Goal: Task Accomplishment & Management: Use online tool/utility

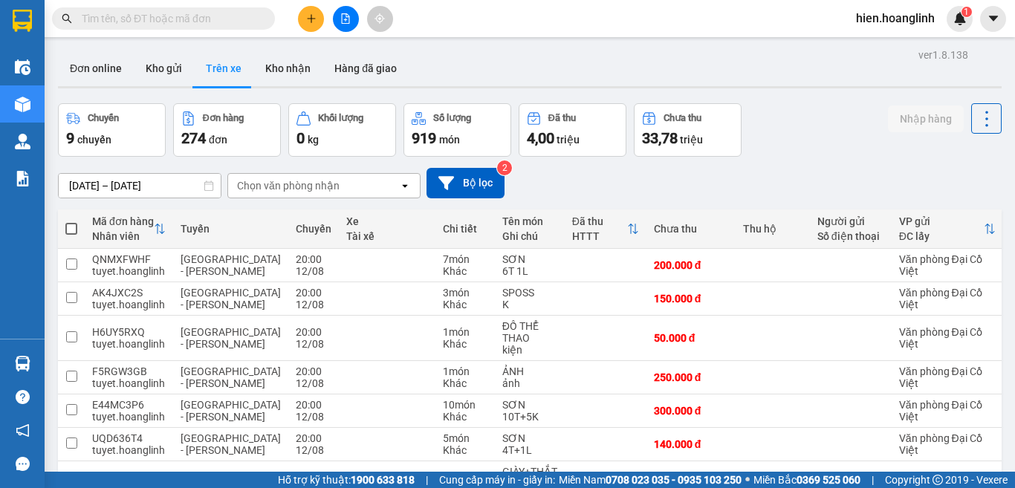
drag, startPoint x: 328, startPoint y: 16, endPoint x: 339, endPoint y: 16, distance: 10.4
click at [329, 16] on div at bounding box center [345, 19] width 111 height 26
click at [339, 16] on button at bounding box center [346, 19] width 26 height 26
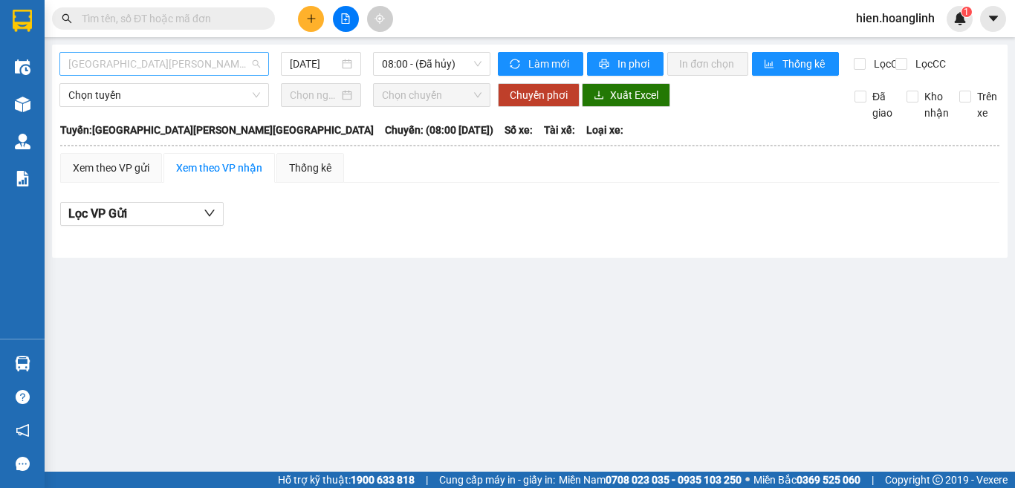
click at [206, 63] on span "[GEOGRAPHIC_DATA][PERSON_NAME][GEOGRAPHIC_DATA]" at bounding box center [164, 64] width 192 height 22
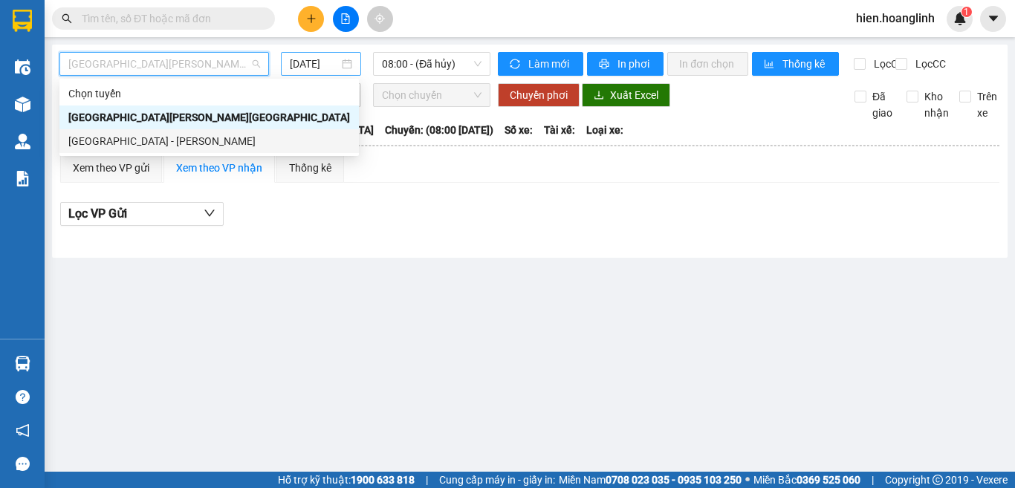
drag, startPoint x: 113, startPoint y: 140, endPoint x: 337, endPoint y: 65, distance: 236.1
click at [118, 140] on div "[GEOGRAPHIC_DATA] - [PERSON_NAME]" at bounding box center [209, 141] width 282 height 16
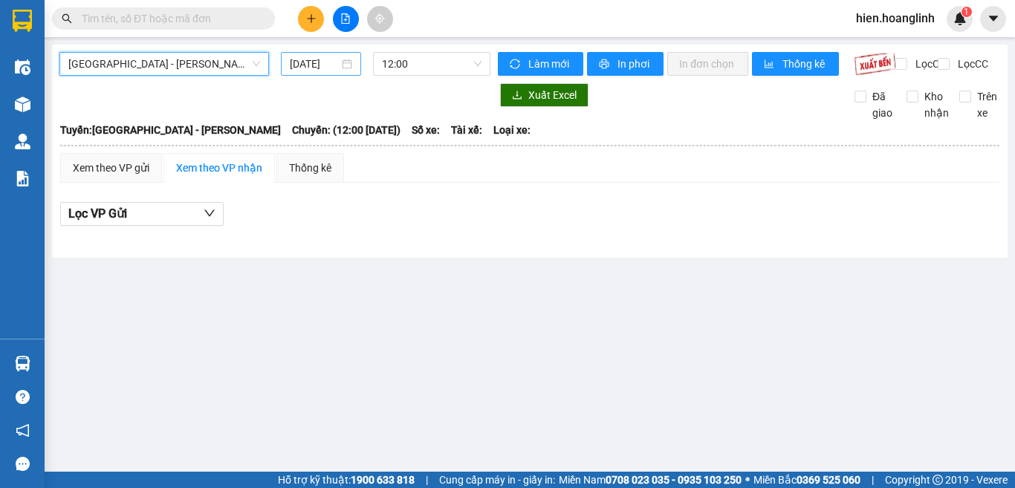
click at [302, 60] on input "[DATE]" at bounding box center [314, 64] width 49 height 16
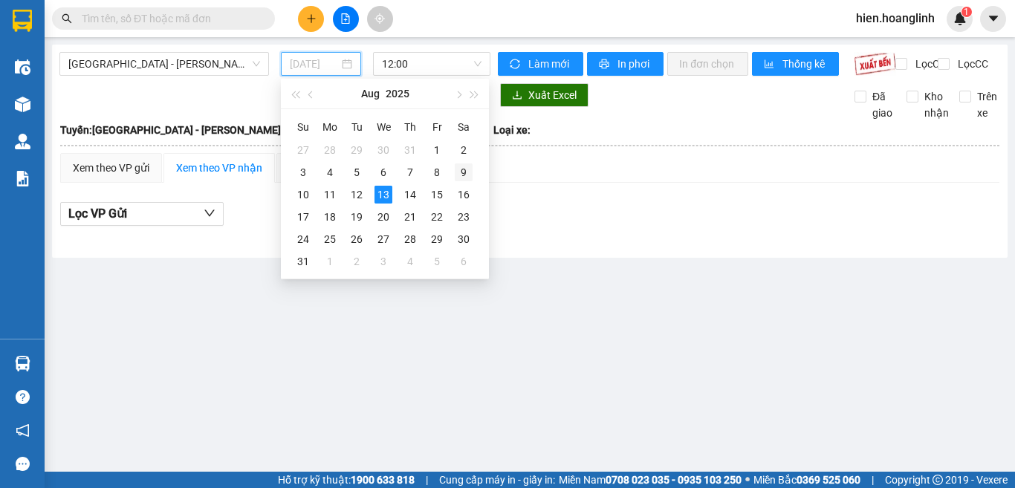
click at [464, 173] on div "9" at bounding box center [464, 172] width 18 height 18
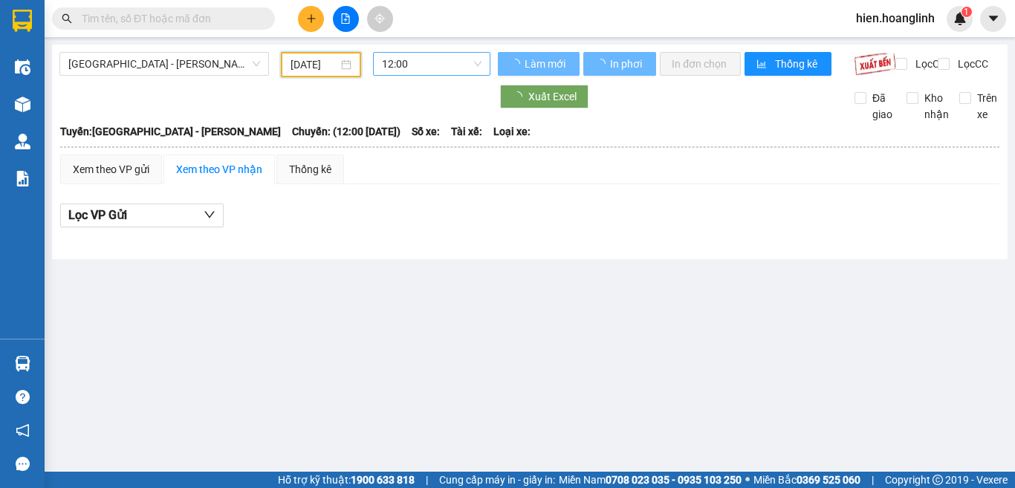
type input "[DATE]"
click at [423, 62] on span "12:00" at bounding box center [432, 64] width 100 height 22
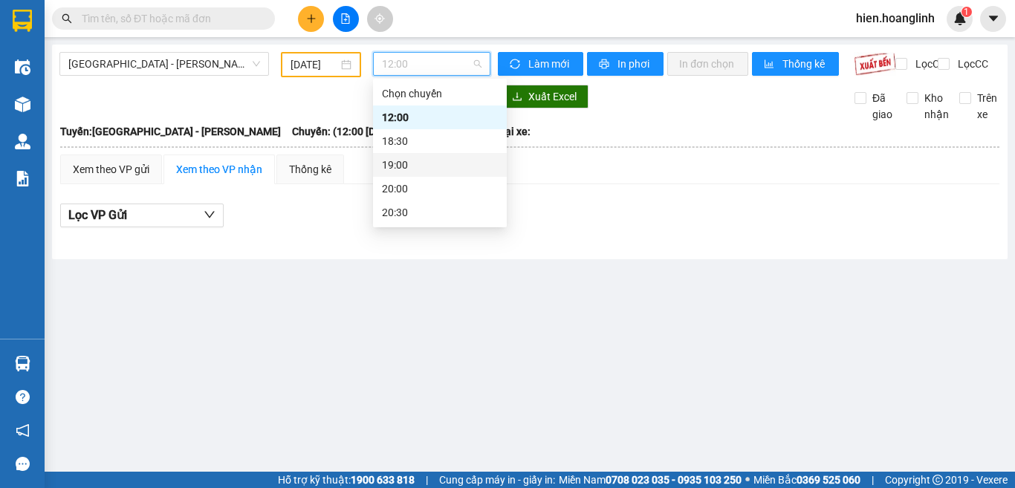
click at [405, 167] on div "19:00" at bounding box center [440, 165] width 116 height 16
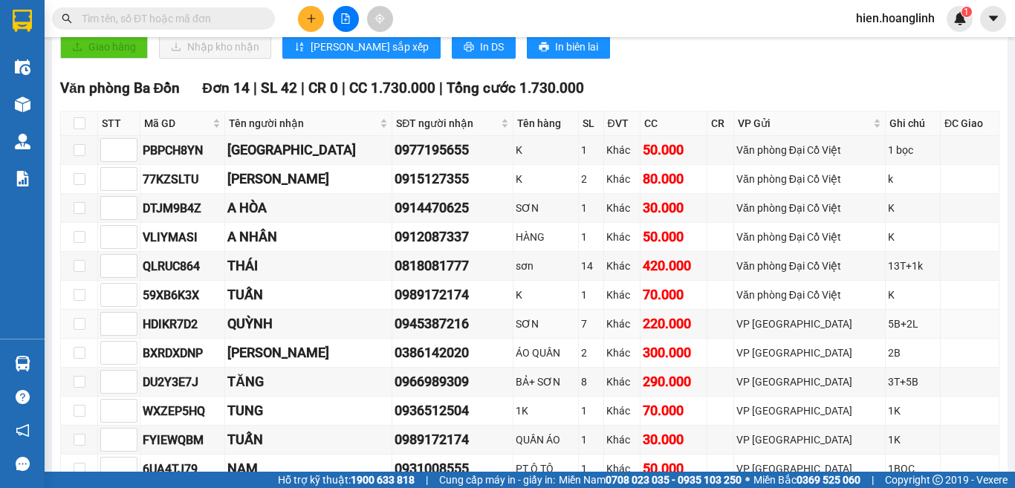
scroll to position [520, 0]
